Goal: Find contact information: Find contact information

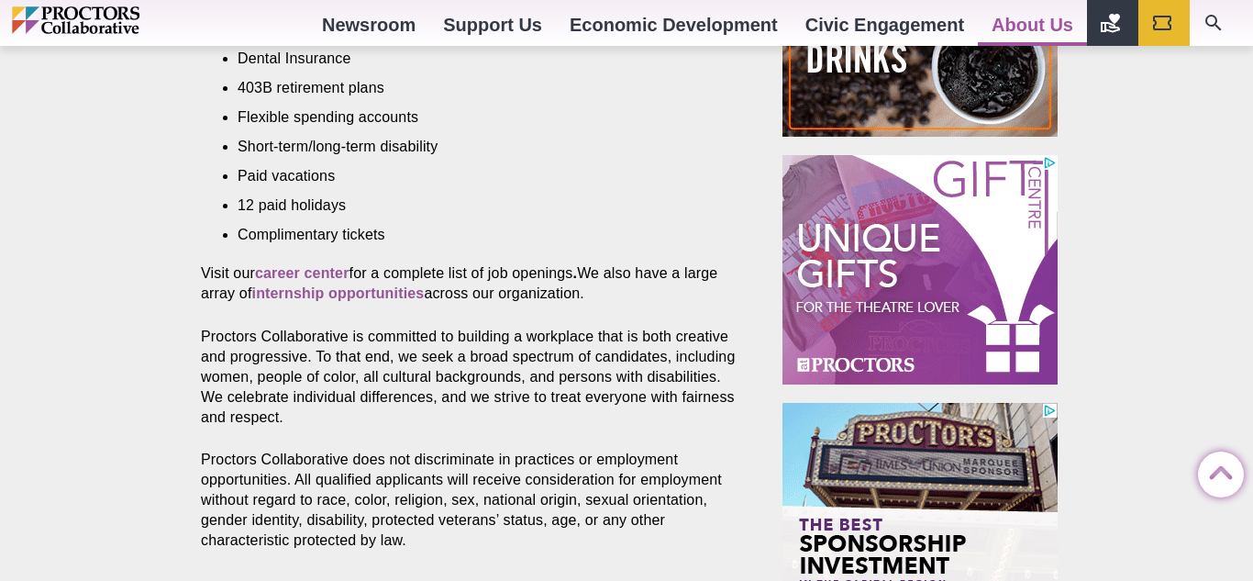
scroll to position [937, 0]
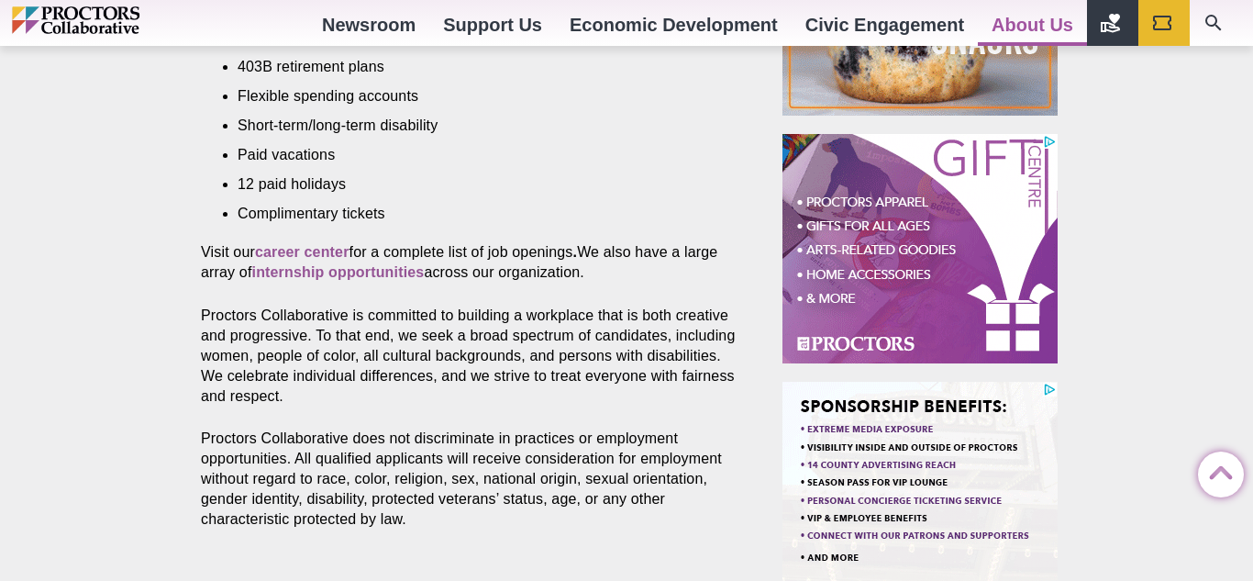
click at [1160, 401] on div "Career opportunities Posted [DATE] by Proctors Web Team Consider joining our mi…" at bounding box center [626, 258] width 1253 height 1236
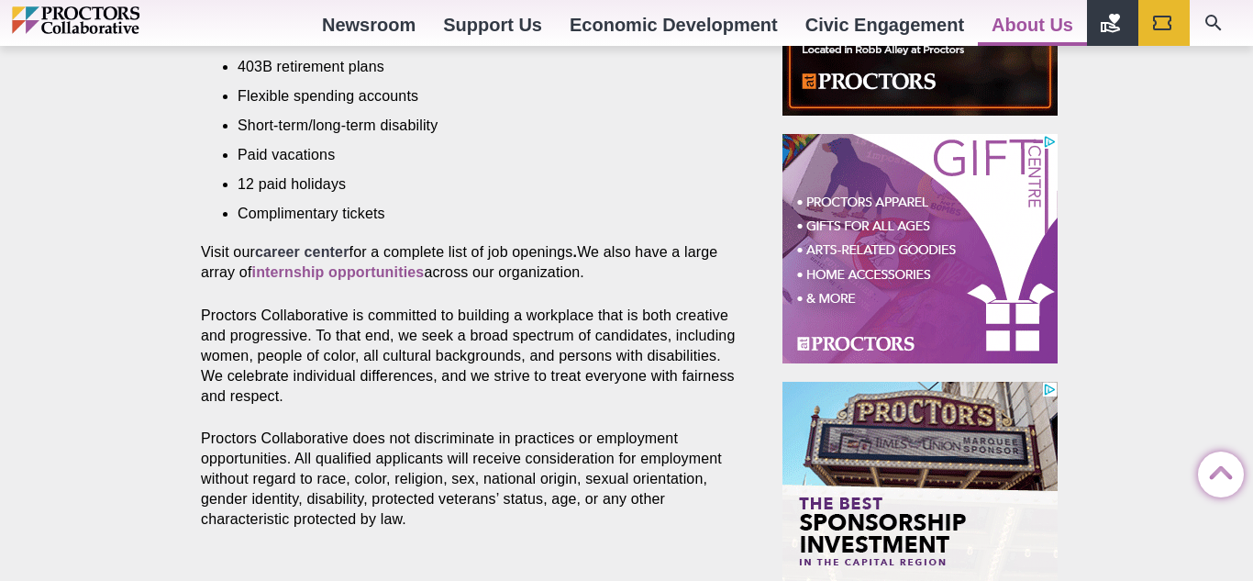
click at [303, 244] on strong "career center" at bounding box center [302, 252] width 94 height 16
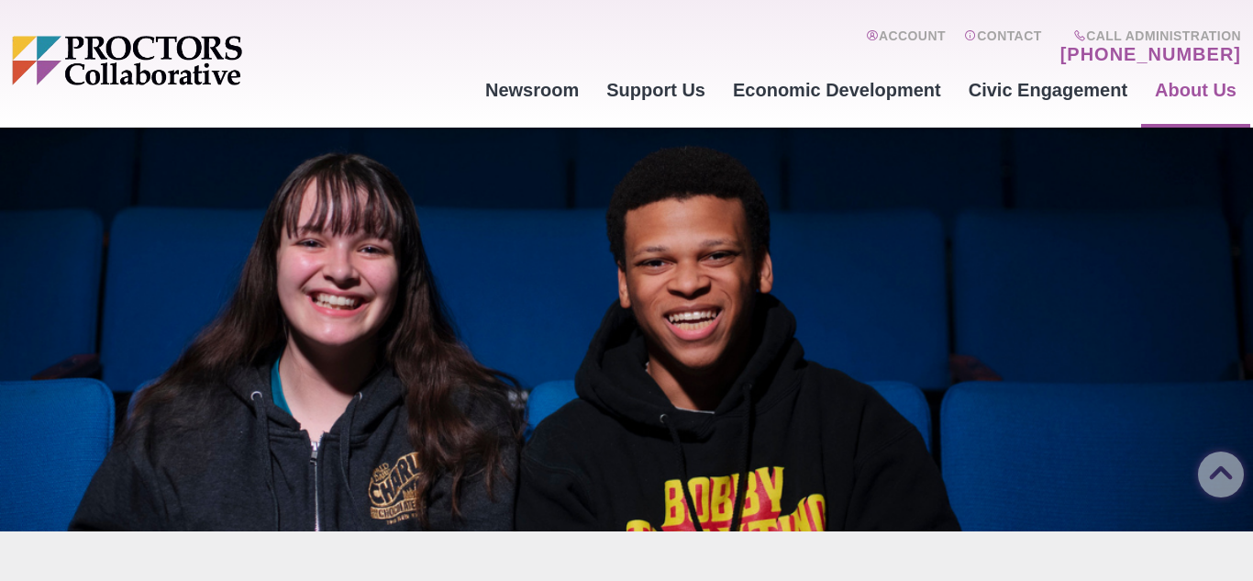
scroll to position [0, 0]
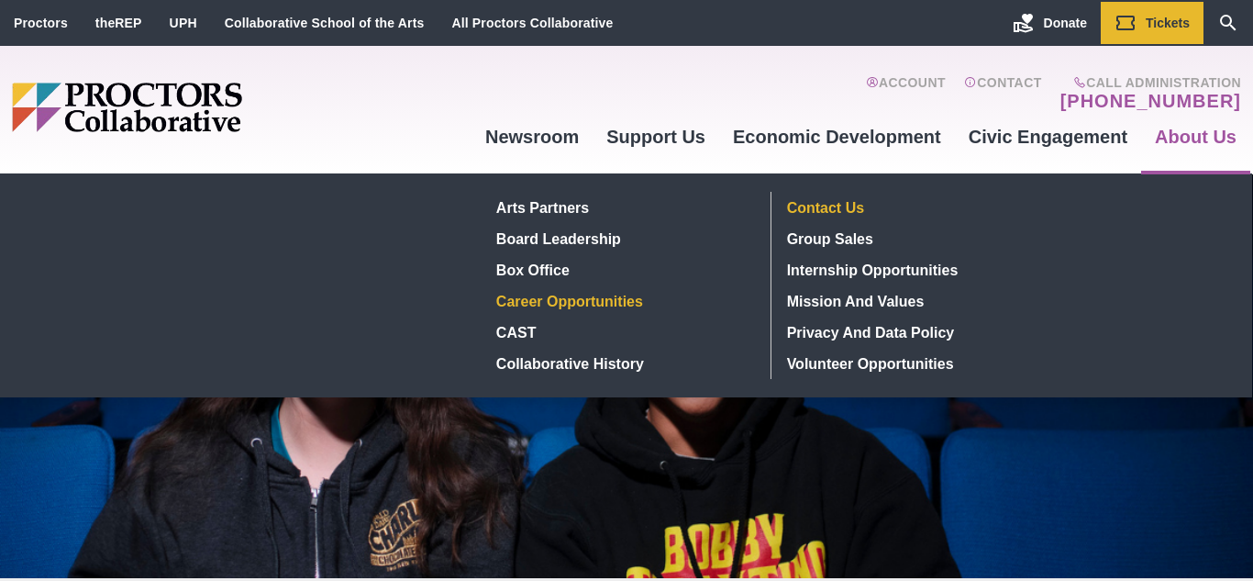
click at [858, 205] on link "Contact Us" at bounding box center [914, 207] width 268 height 31
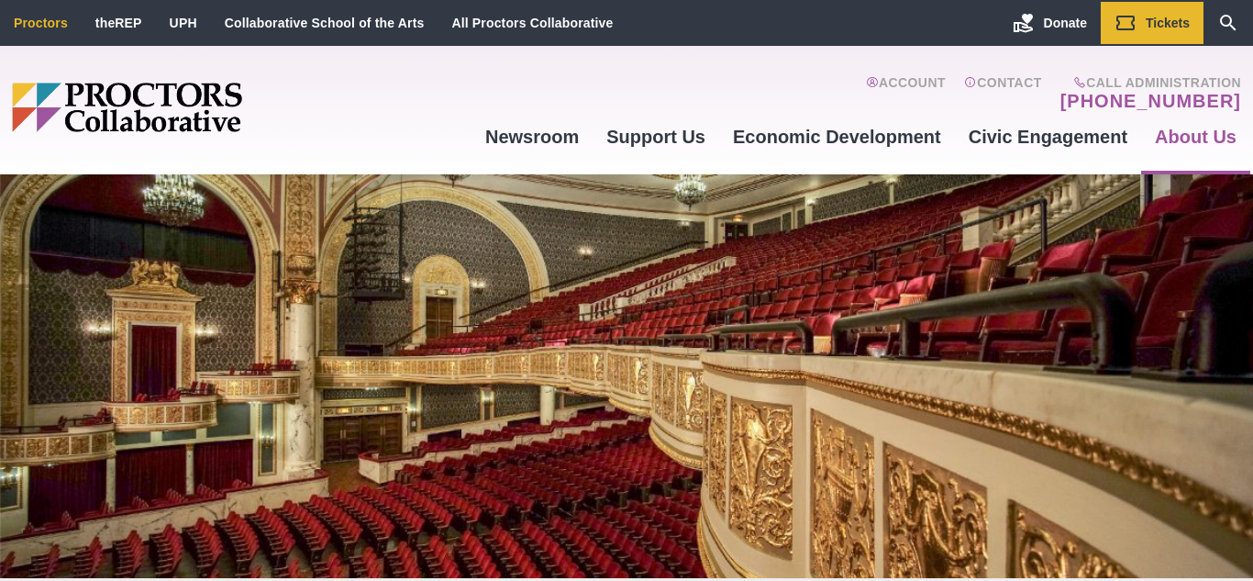
click at [50, 32] on li "Proctors" at bounding box center [41, 23] width 82 height 42
click at [1000, 86] on link "Contact" at bounding box center [1003, 93] width 78 height 37
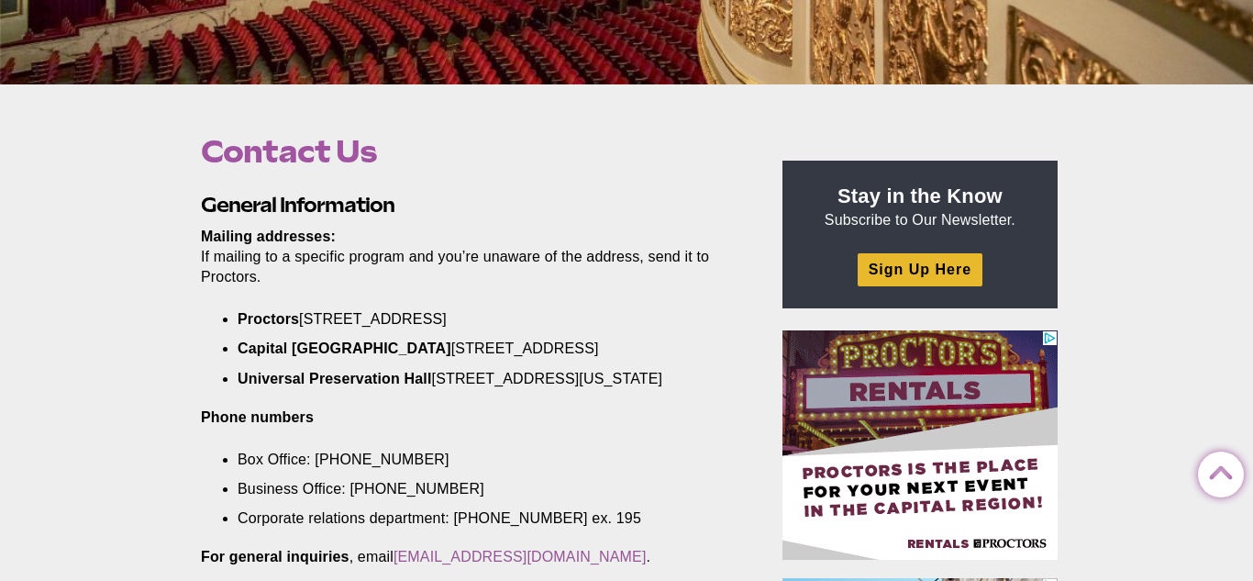
scroll to position [498, 0]
